Goal: Task Accomplishment & Management: Use online tool/utility

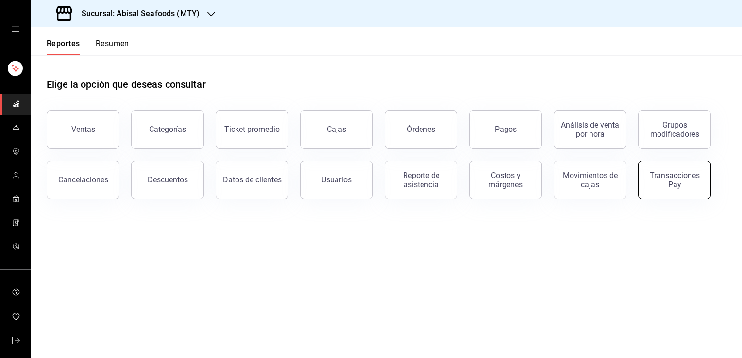
click at [680, 186] on div "Transacciones Pay" at bounding box center [674, 180] width 60 height 18
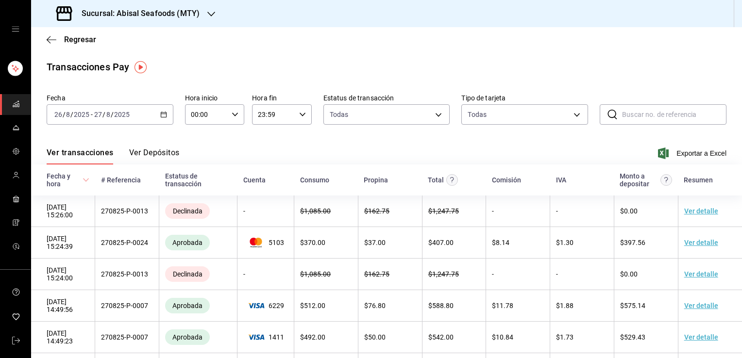
click at [138, 116] on div "[DATE] [DATE] - [DATE] [DATE]" at bounding box center [110, 114] width 127 height 20
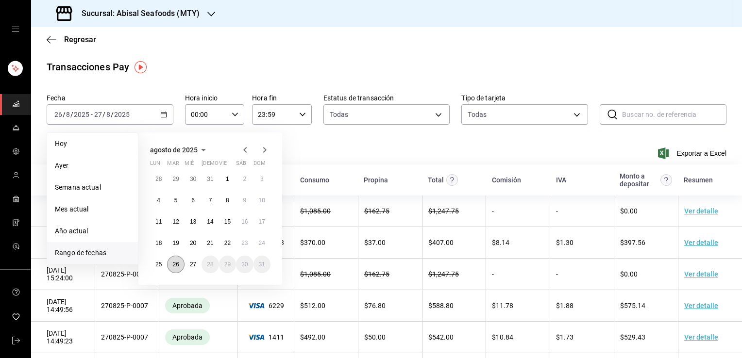
click at [177, 265] on abbr "26" at bounding box center [175, 264] width 6 height 7
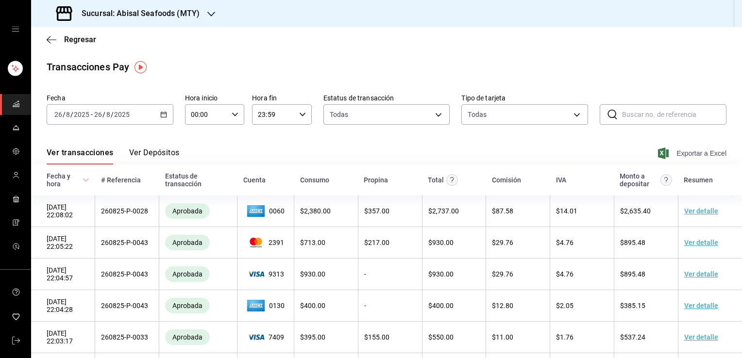
click at [680, 156] on span "Exportar a Excel" at bounding box center [693, 154] width 66 height 12
click at [168, 15] on h3 "Sucursal: Abisal Seafoods (MTY)" at bounding box center [137, 14] width 126 height 12
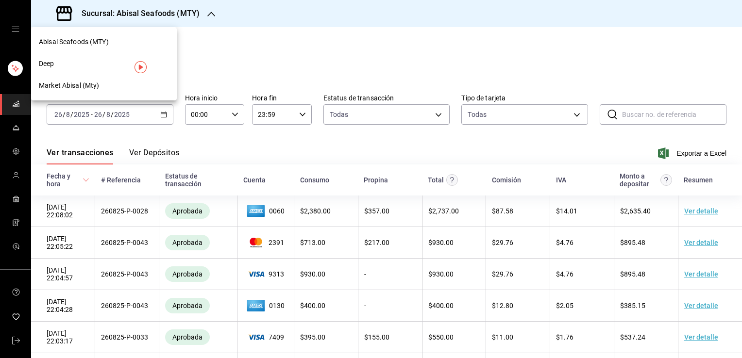
click at [83, 67] on div "Deep" at bounding box center [104, 64] width 130 height 10
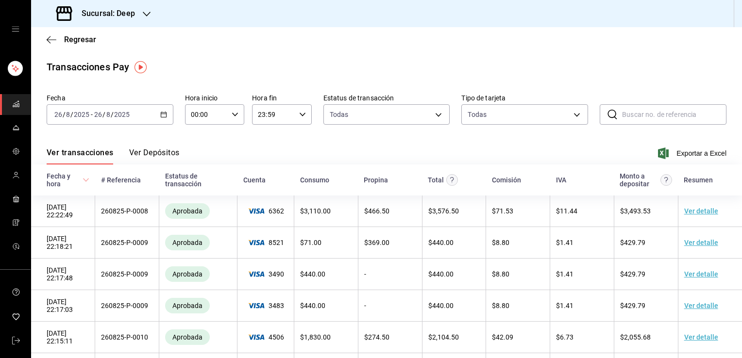
click at [621, 140] on div "Ver transacciones Ver Depósitos Exportar a Excel" at bounding box center [387, 150] width 680 height 28
click at [693, 150] on span "Exportar a Excel" at bounding box center [693, 154] width 66 height 12
